Goal: Task Accomplishment & Management: Use online tool/utility

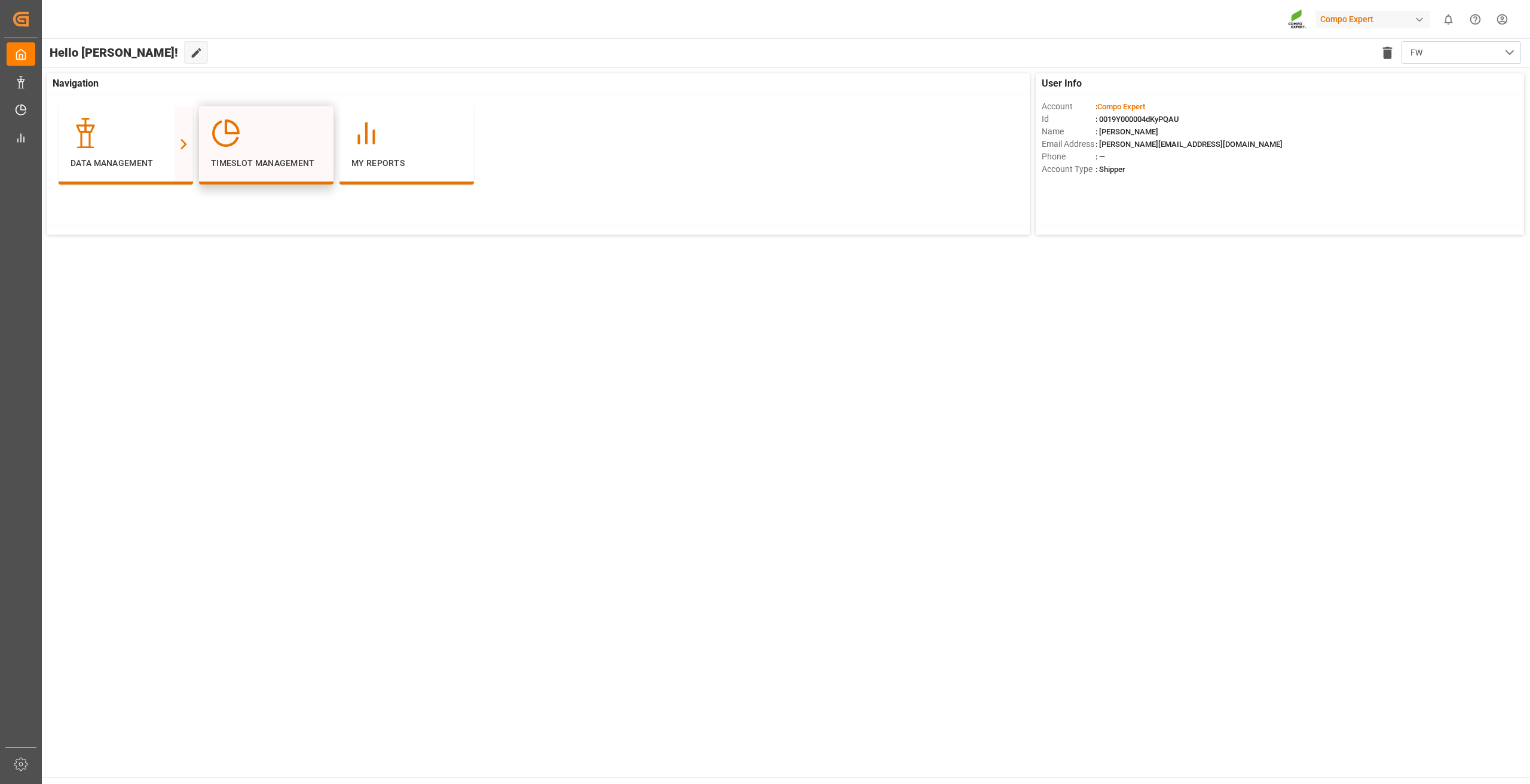
click at [265, 147] on div at bounding box center [266, 133] width 111 height 30
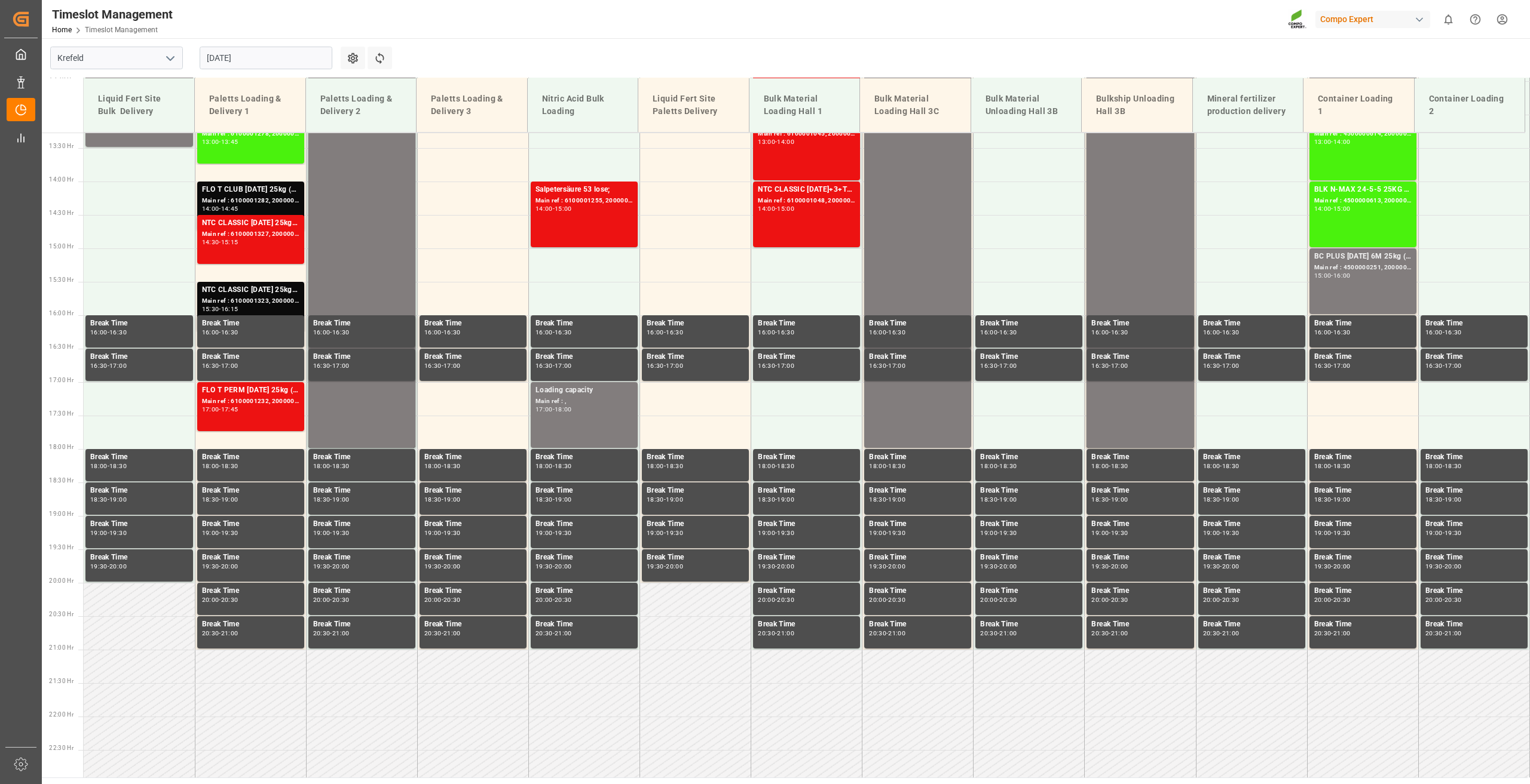
scroll to position [941, 0]
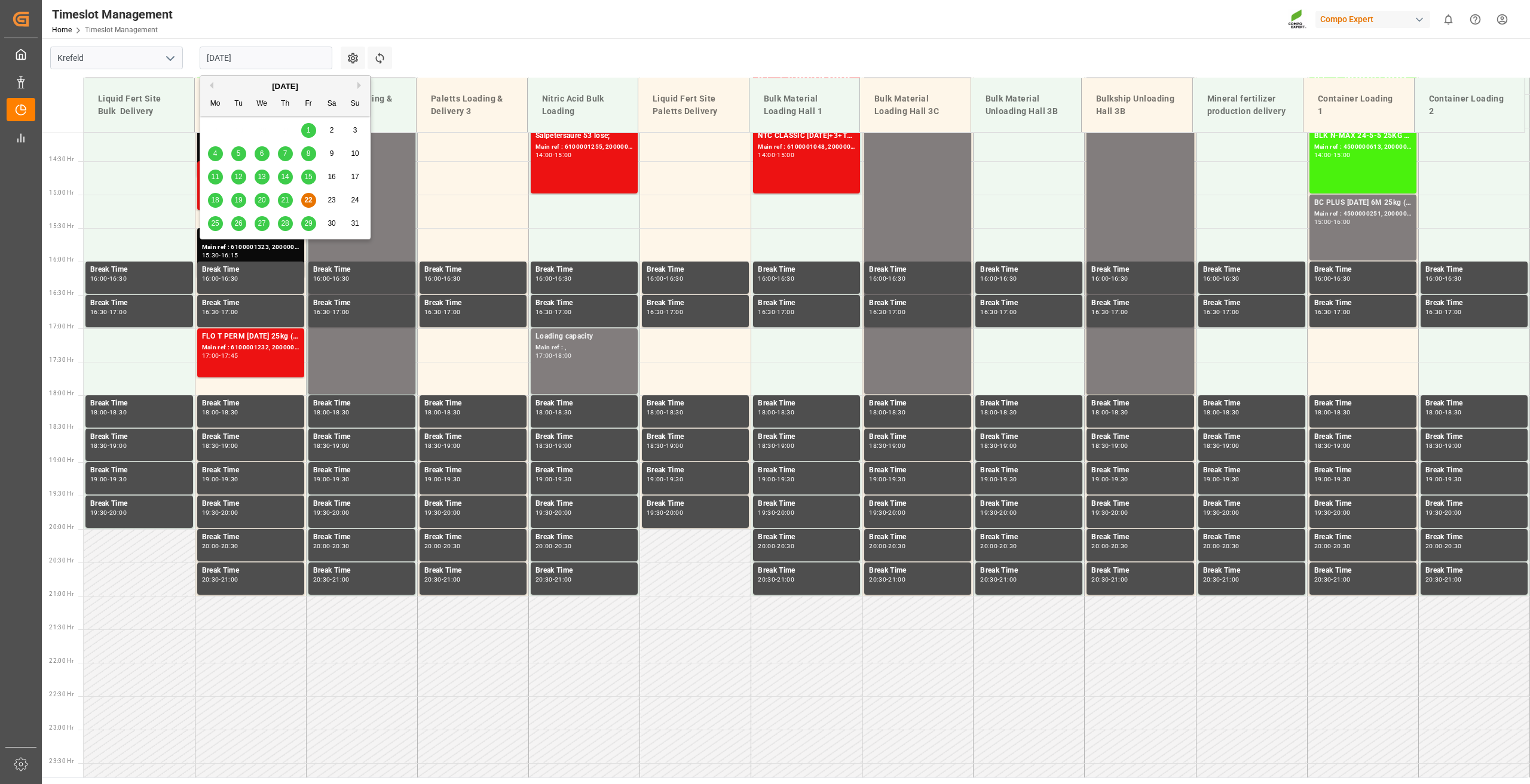
click at [245, 59] on input "[DATE]" at bounding box center [266, 58] width 133 height 23
click at [261, 229] on div "27" at bounding box center [262, 224] width 15 height 14
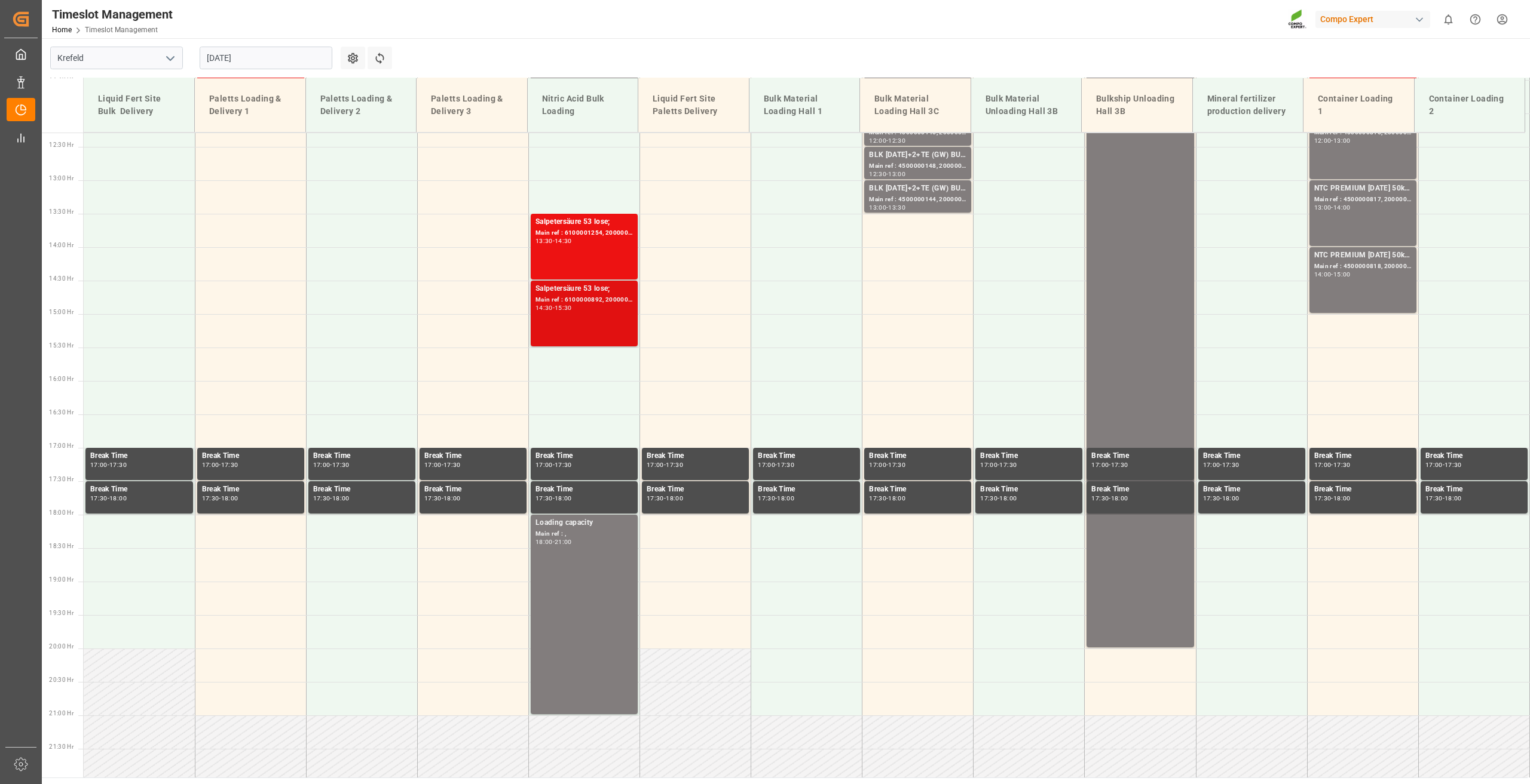
scroll to position [762, 0]
